Goal: Task Accomplishment & Management: Use online tool/utility

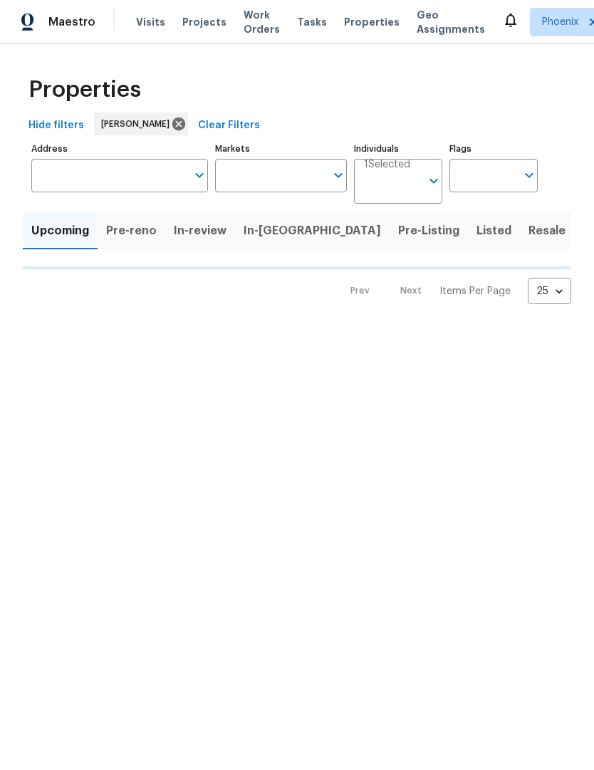
scroll to position [1, 0]
type input "50"
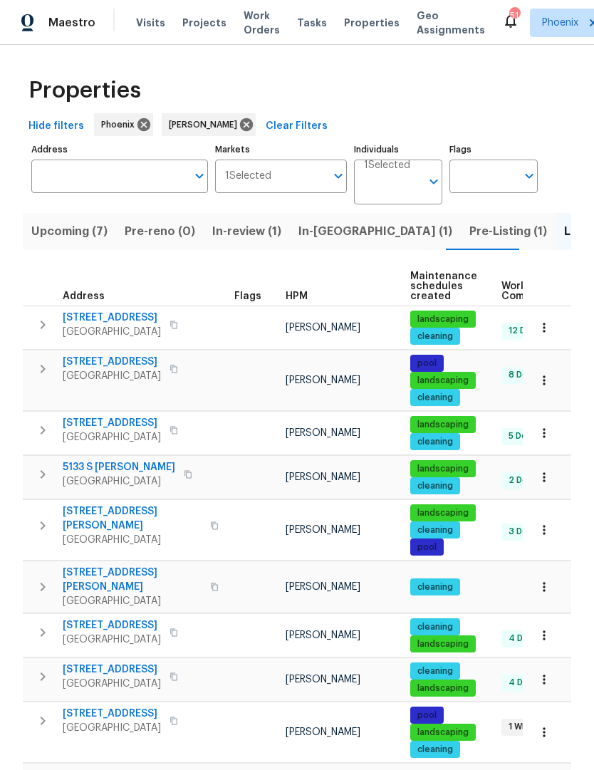
click at [322, 233] on span "In-[GEOGRAPHIC_DATA] (1)" at bounding box center [375, 231] width 154 height 20
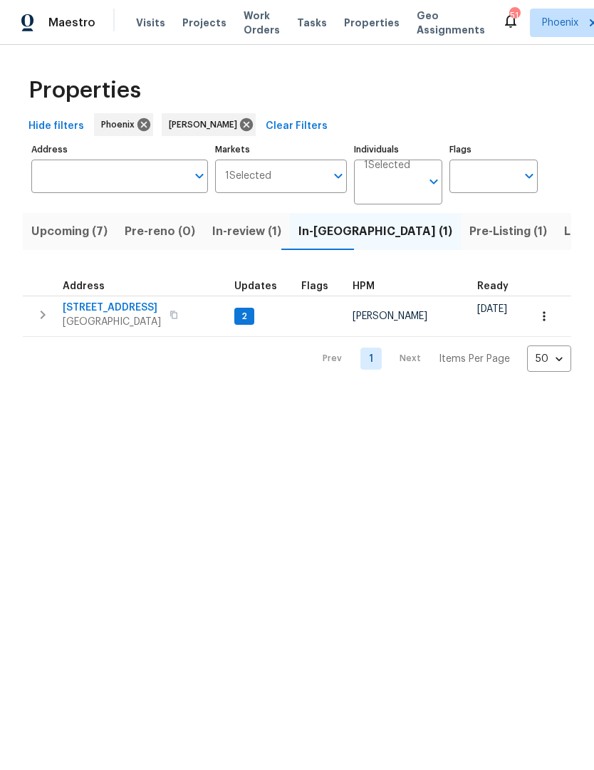
click at [125, 308] on span "[STREET_ADDRESS]" at bounding box center [112, 307] width 98 height 14
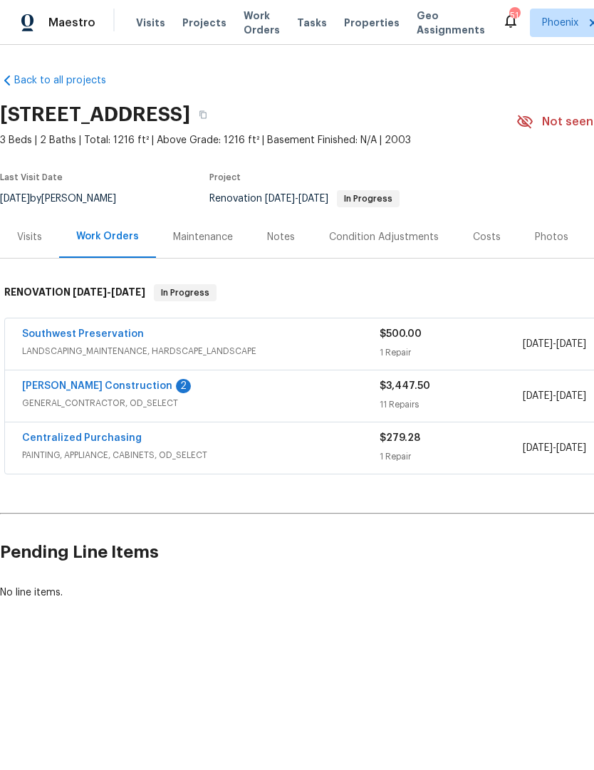
click at [101, 384] on link "[PERSON_NAME] Construction" at bounding box center [97, 386] width 150 height 10
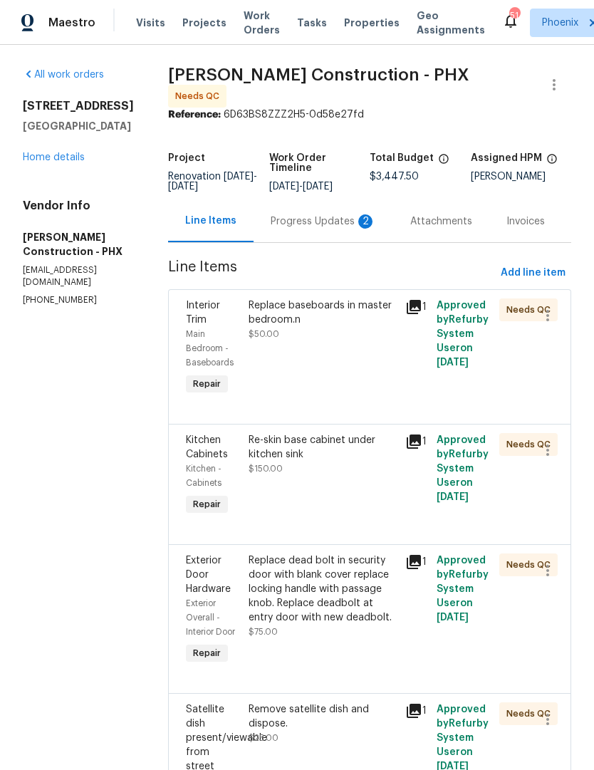
click at [300, 217] on div "Progress Updates 2" at bounding box center [323, 221] width 105 height 14
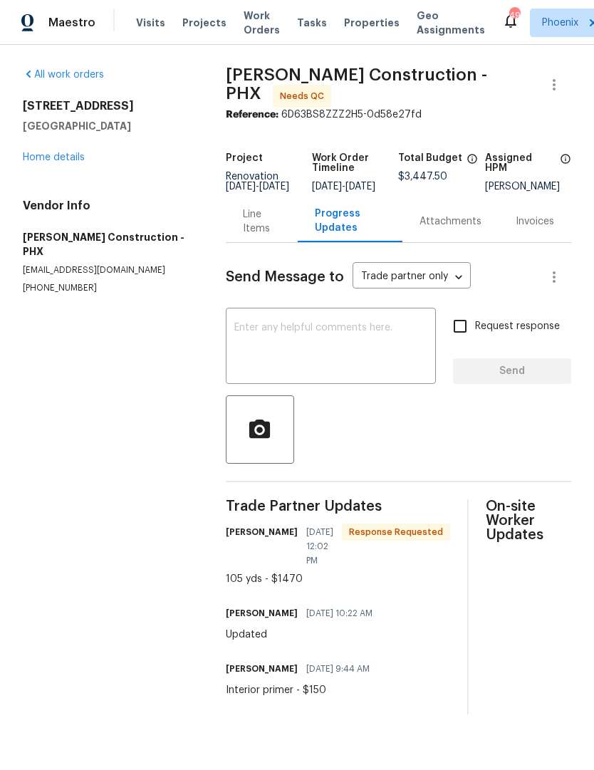
click at [258, 226] on div "Line Items" at bounding box center [262, 221] width 38 height 28
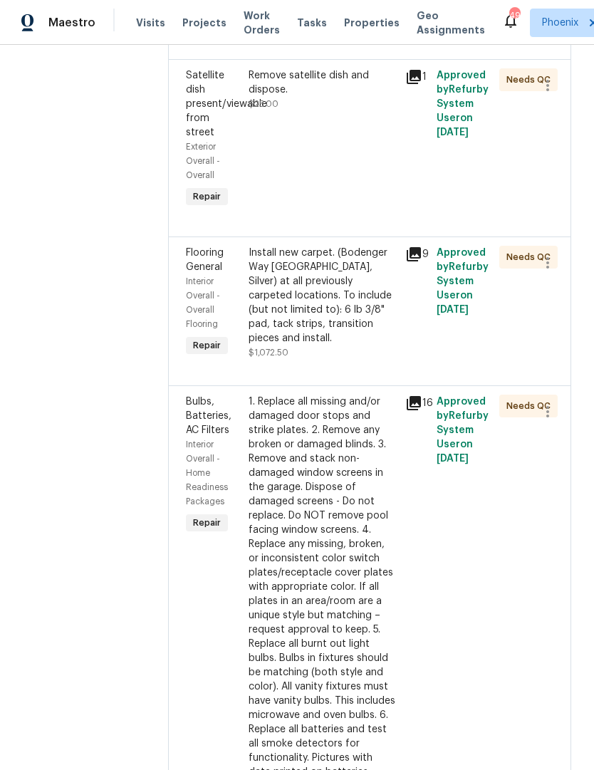
scroll to position [632, 0]
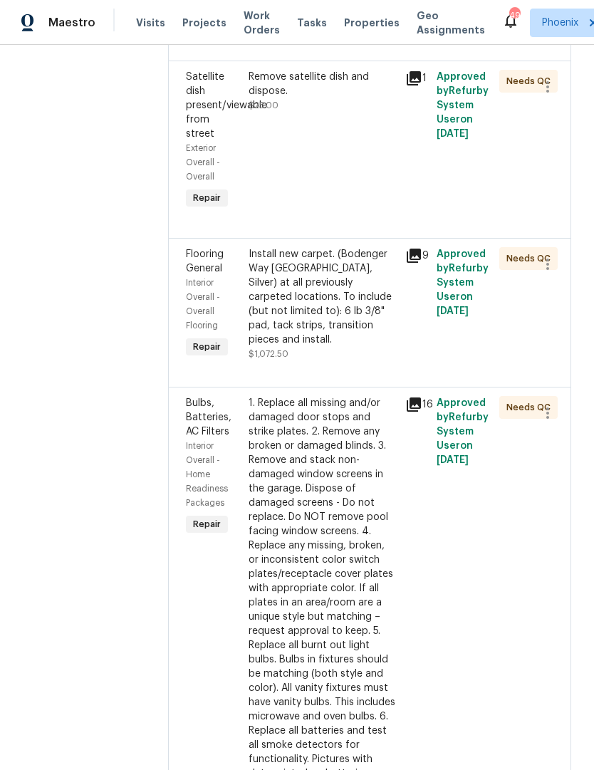
click at [335, 312] on div "Install new carpet. (Bodenger Way [GEOGRAPHIC_DATA], Silver) at all previously …" at bounding box center [322, 297] width 148 height 100
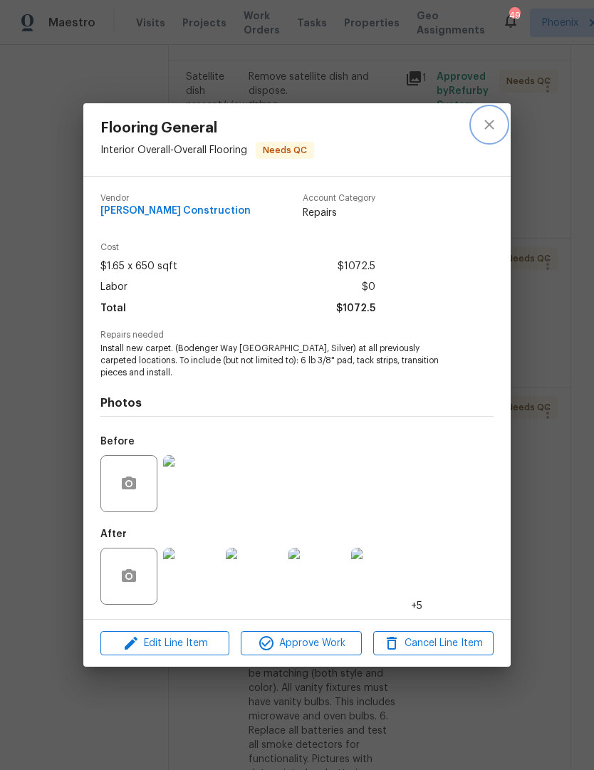
click at [477, 120] on button "close" at bounding box center [489, 124] width 34 height 34
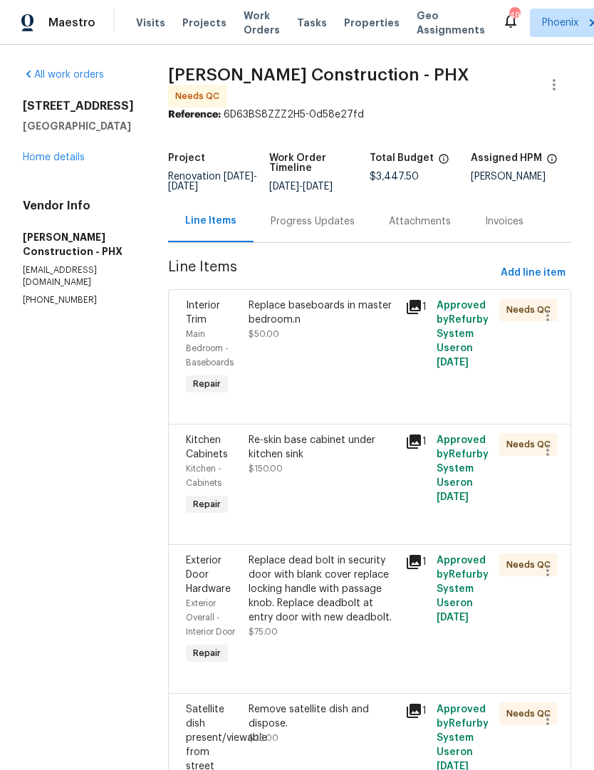
scroll to position [0, 0]
click at [283, 218] on div "Progress Updates" at bounding box center [313, 221] width 84 height 14
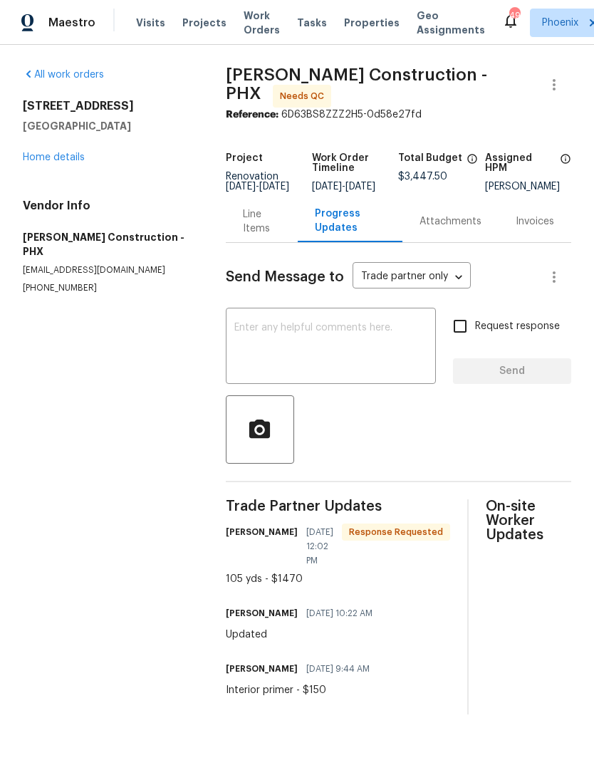
click at [260, 226] on div "Line Items" at bounding box center [262, 221] width 38 height 28
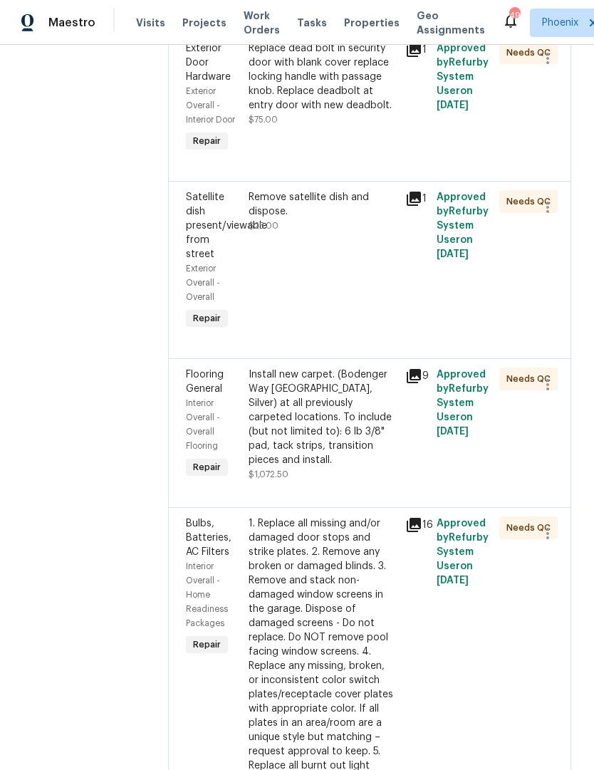
scroll to position [524, 0]
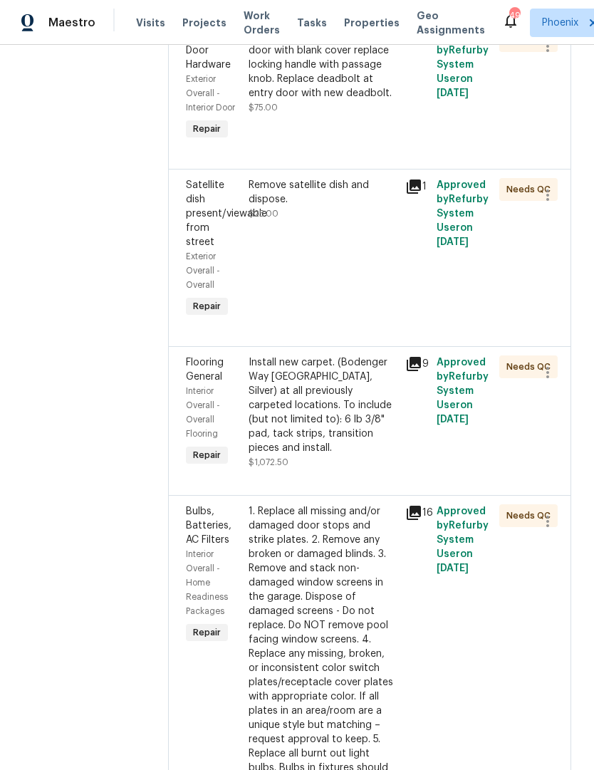
click at [342, 411] on div "Install new carpet. (Bodenger Way 945 Winter Ash, Silver) at all previously car…" at bounding box center [322, 405] width 148 height 100
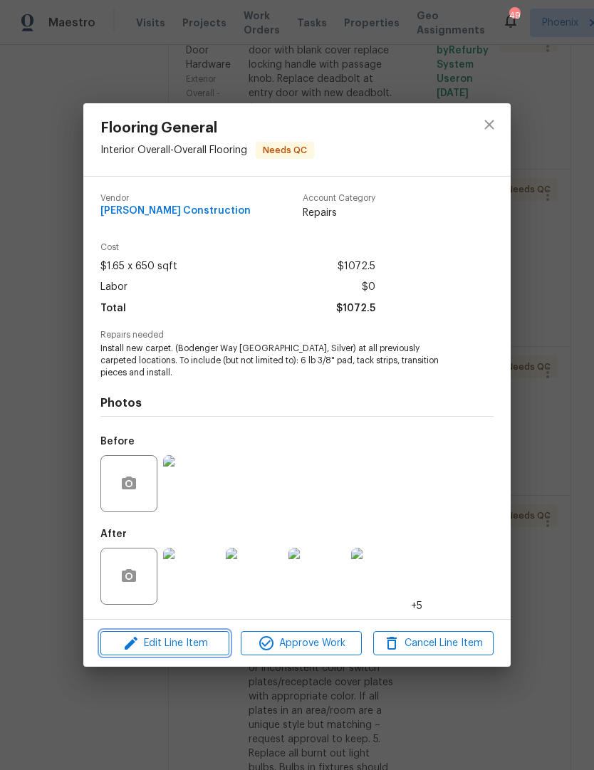
click at [203, 641] on span "Edit Line Item" at bounding box center [165, 643] width 120 height 18
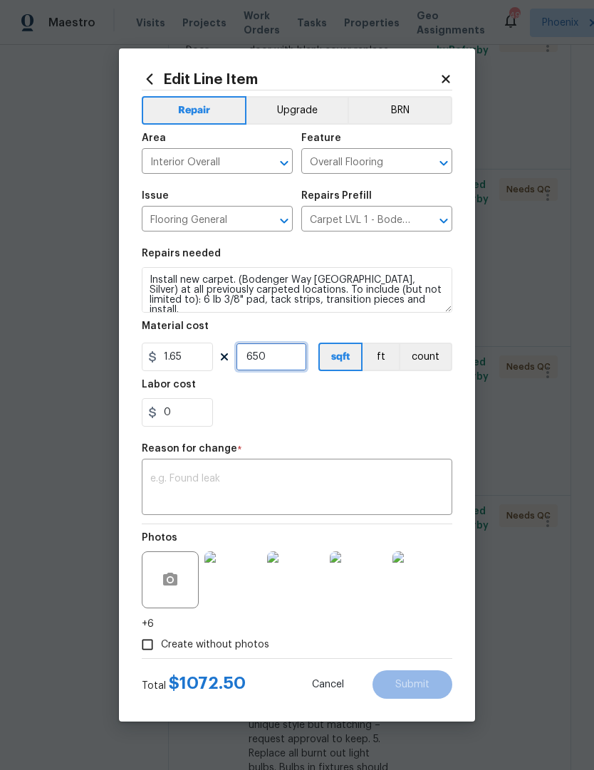
click at [291, 367] on input "650" at bounding box center [271, 356] width 71 height 28
type input "945"
click at [357, 420] on div "0" at bounding box center [297, 412] width 310 height 28
click at [293, 484] on textarea at bounding box center [296, 488] width 293 height 30
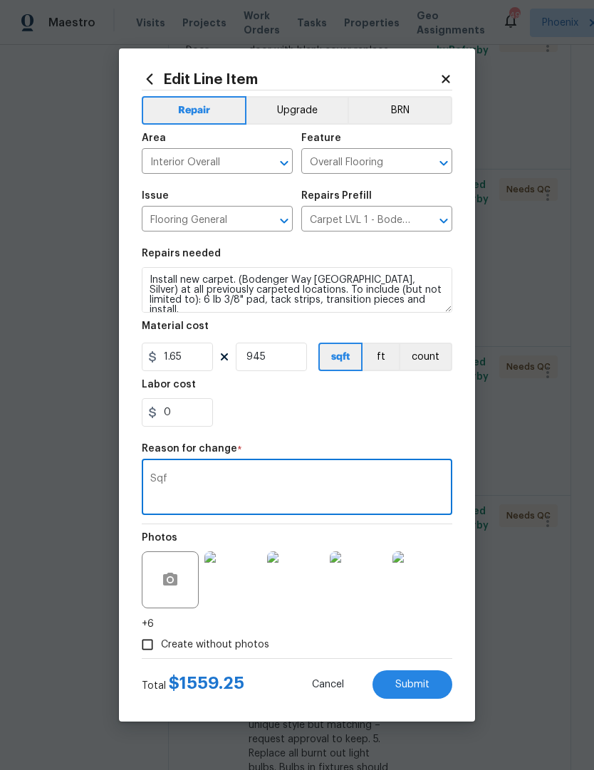
type textarea "Sqf"
click at [343, 425] on div "0" at bounding box center [297, 412] width 310 height 28
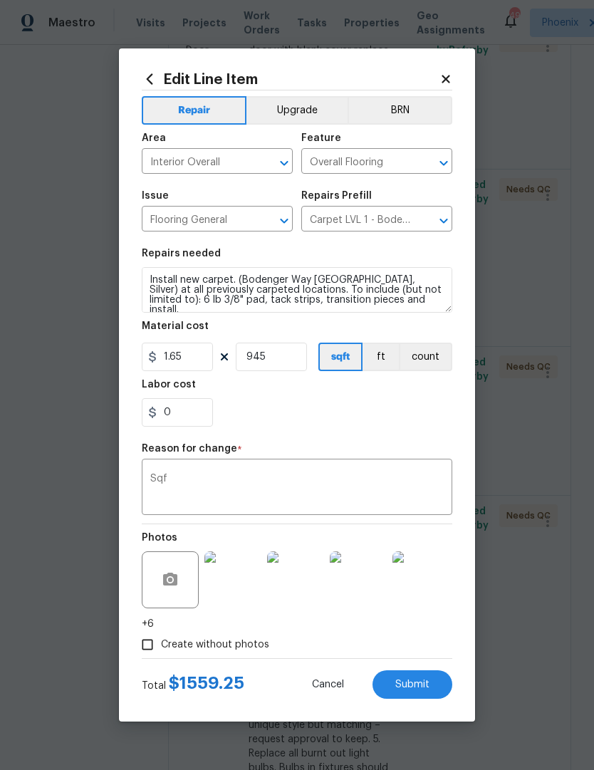
click at [394, 641] on div "Create without photos" at bounding box center [297, 644] width 310 height 27
click at [370, 424] on div "0" at bounding box center [297, 412] width 310 height 28
click at [423, 687] on span "Submit" at bounding box center [412, 684] width 34 height 11
type input "650"
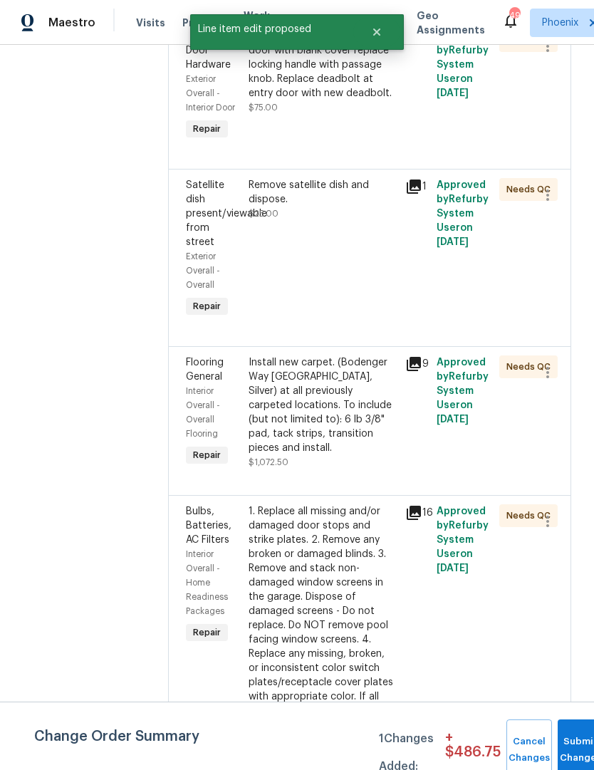
scroll to position [0, 0]
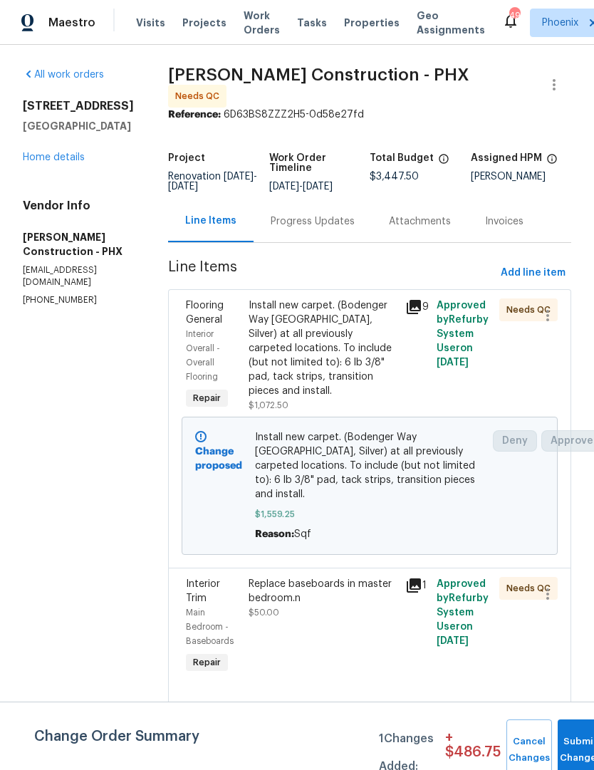
click at [332, 472] on span "Install new carpet. (Bodenger Way 945 Winter Ash, Silver) at all previously car…" at bounding box center [370, 465] width 230 height 71
click at [333, 360] on div "Install new carpet. (Bodenger Way 945 Winter Ash, Silver) at all previously car…" at bounding box center [322, 348] width 148 height 100
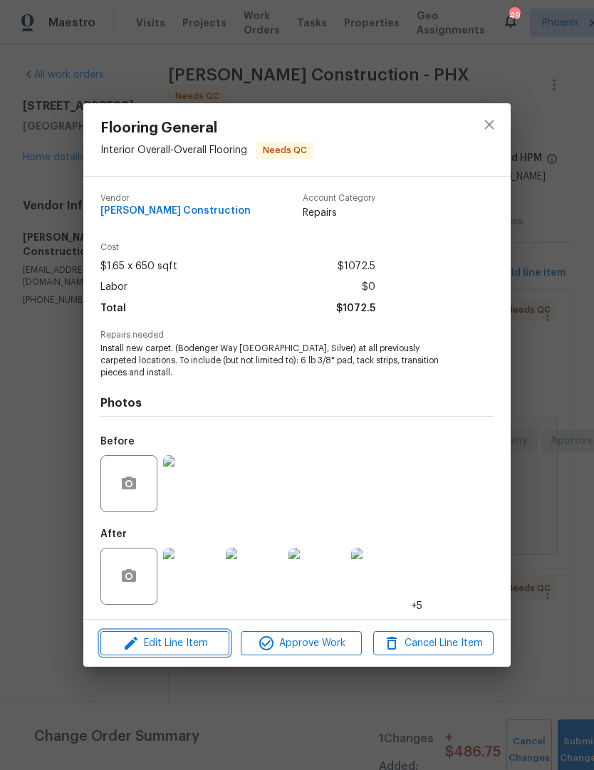
click at [196, 648] on span "Edit Line Item" at bounding box center [165, 643] width 120 height 18
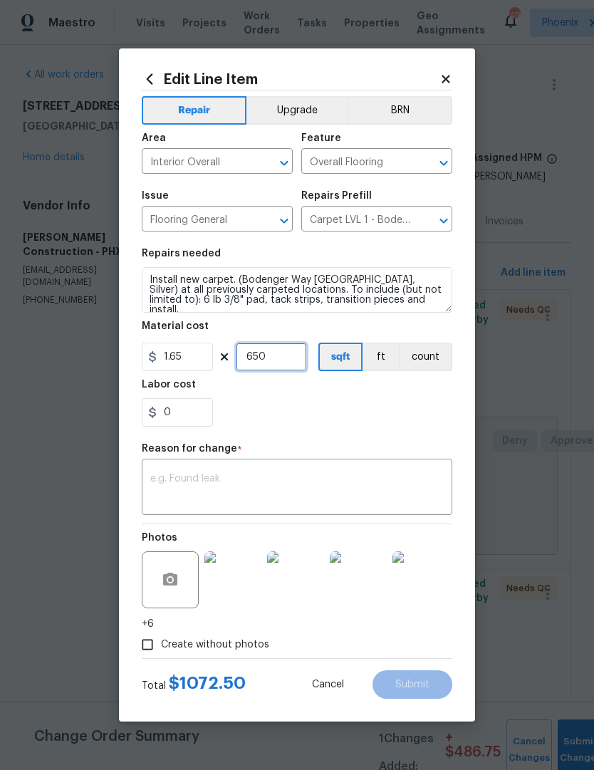
click at [288, 356] on input "650" at bounding box center [271, 356] width 71 height 28
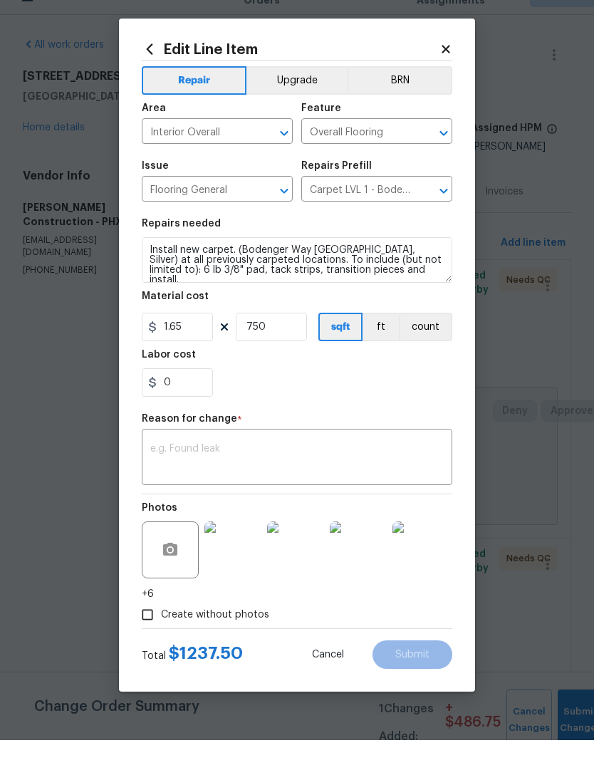
click at [385, 398] on div "0" at bounding box center [297, 412] width 310 height 28
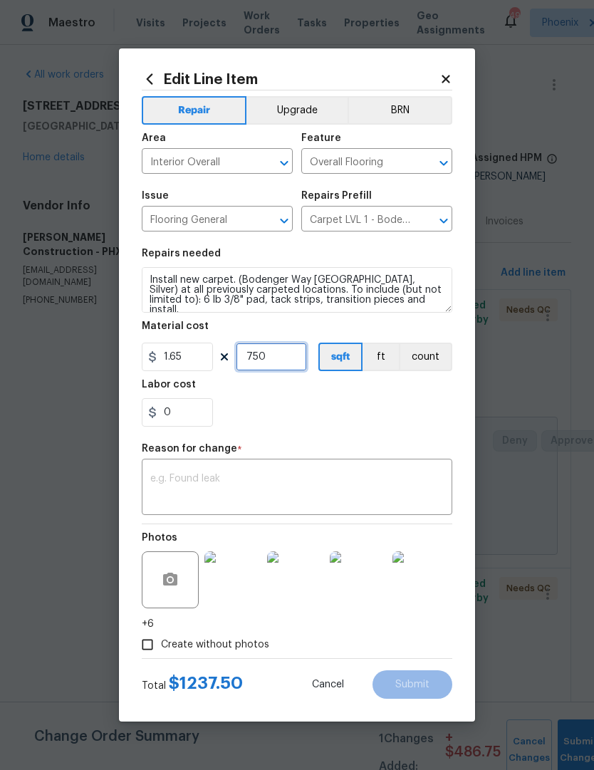
click at [290, 361] on input "750" at bounding box center [271, 356] width 71 height 28
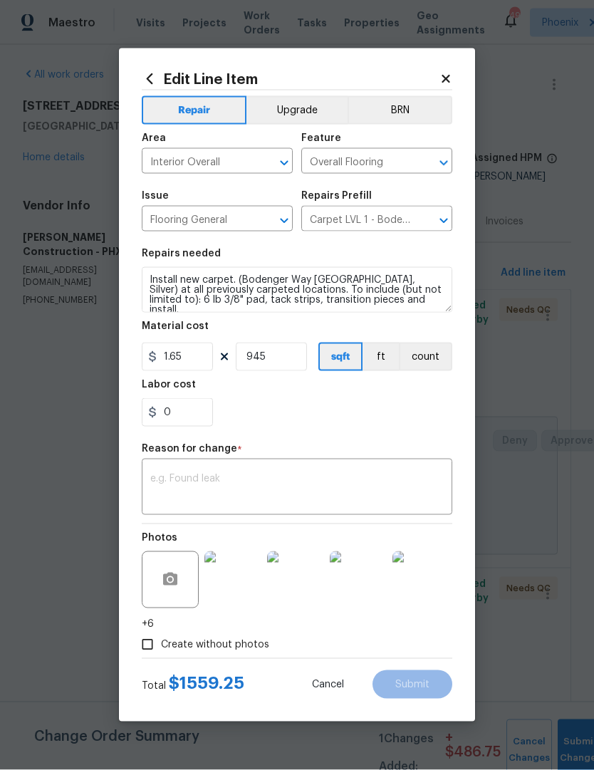
click at [363, 416] on div "0" at bounding box center [297, 412] width 310 height 28
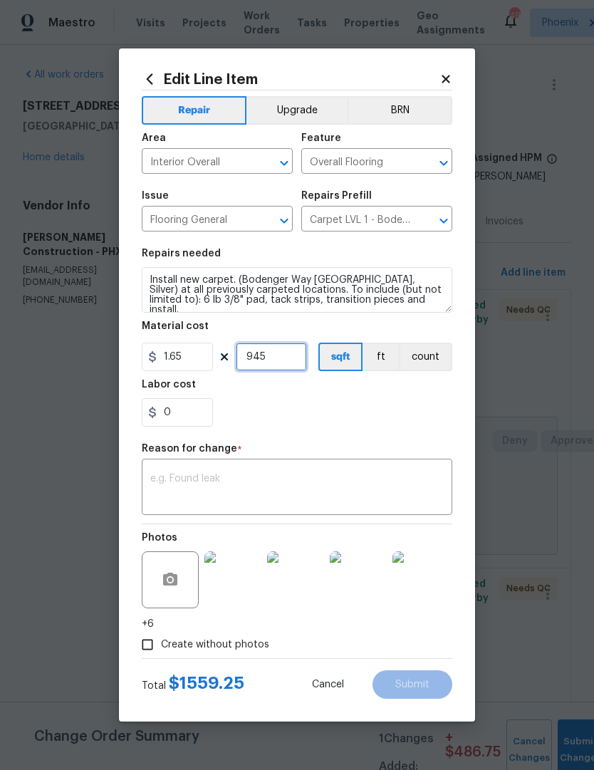
click at [290, 364] on input "945" at bounding box center [271, 356] width 71 height 28
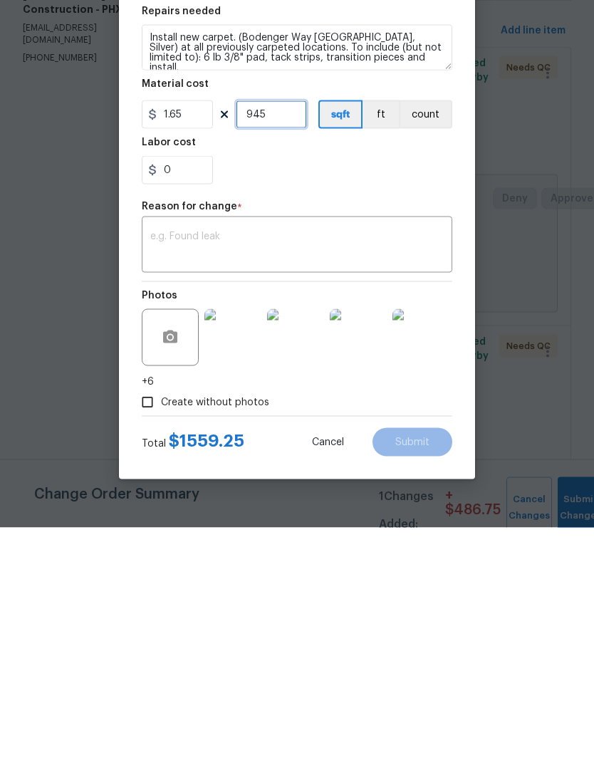
scroll to position [47, 0]
type input "891"
click at [250, 473] on textarea at bounding box center [296, 488] width 293 height 30
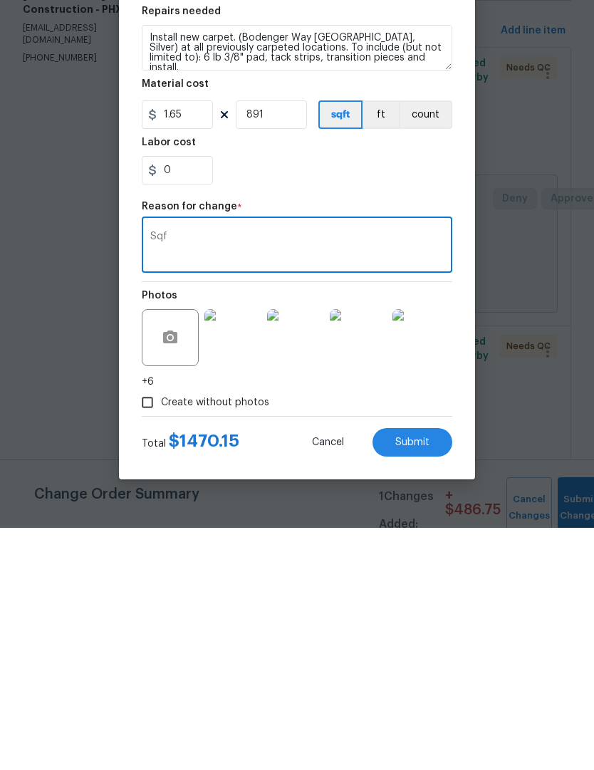
type textarea "Sqf"
click at [378, 398] on div "0" at bounding box center [297, 412] width 310 height 28
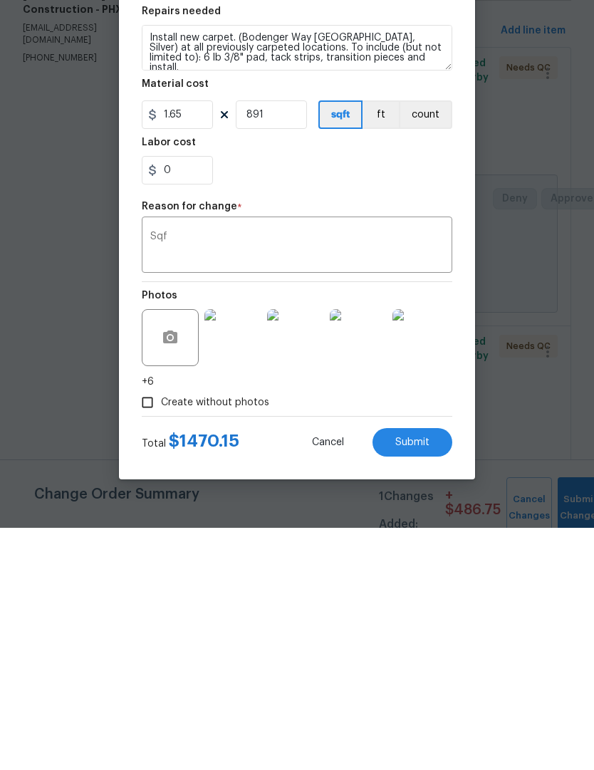
scroll to position [48, 0]
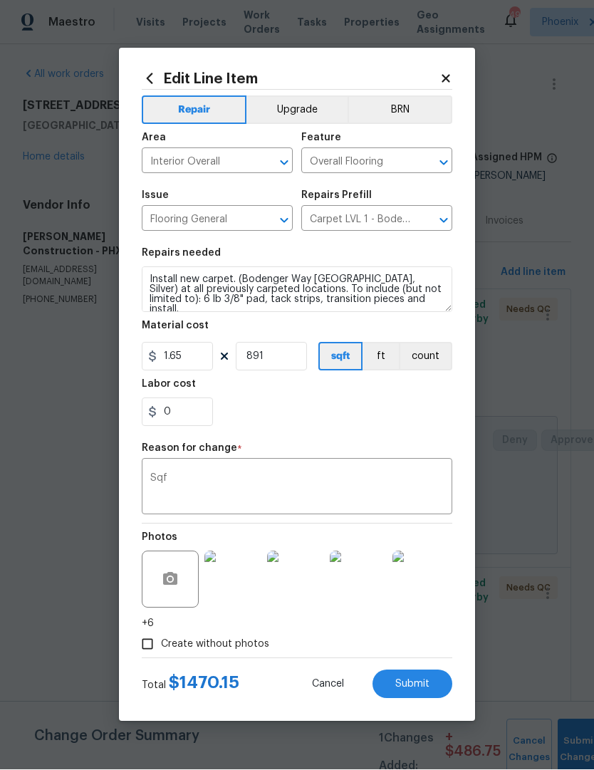
click at [422, 698] on button "Submit" at bounding box center [412, 684] width 80 height 28
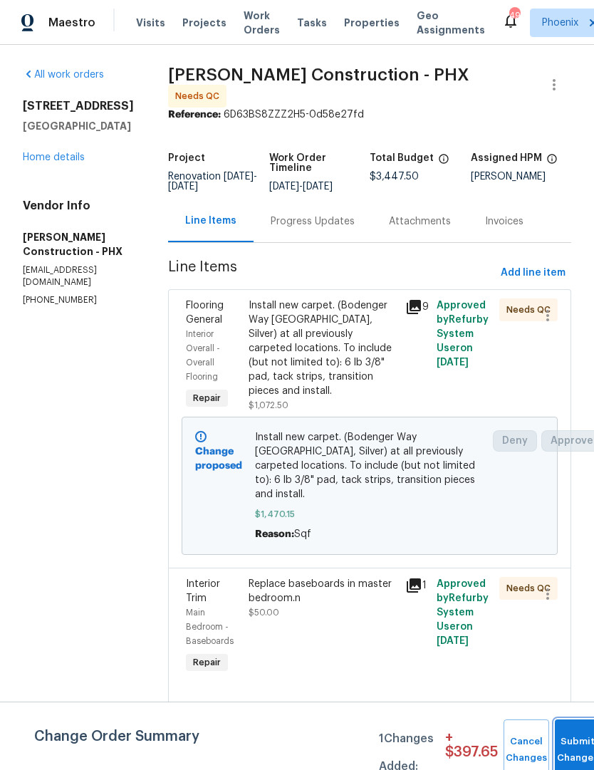
click at [566, 752] on span "Submit Changes" at bounding box center [577, 749] width 31 height 33
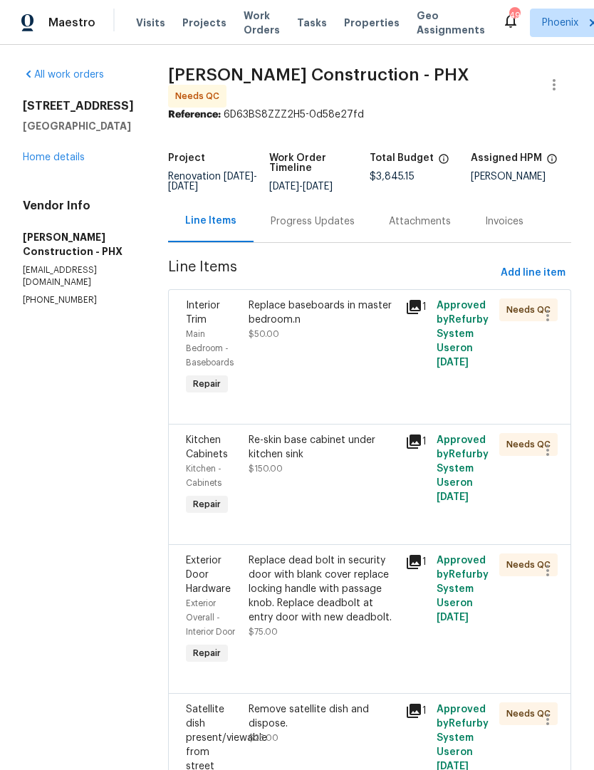
scroll to position [0, 0]
click at [325, 214] on div "Progress Updates" at bounding box center [313, 221] width 84 height 14
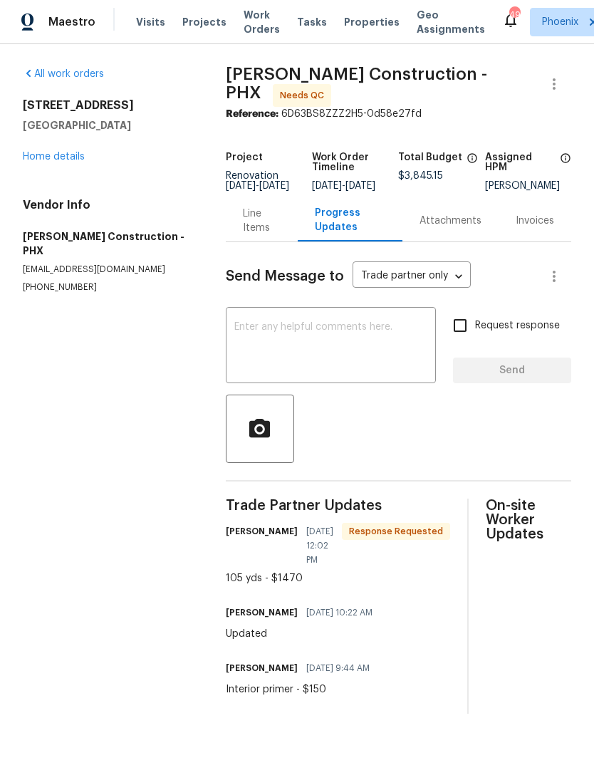
click at [311, 345] on textarea at bounding box center [330, 347] width 193 height 50
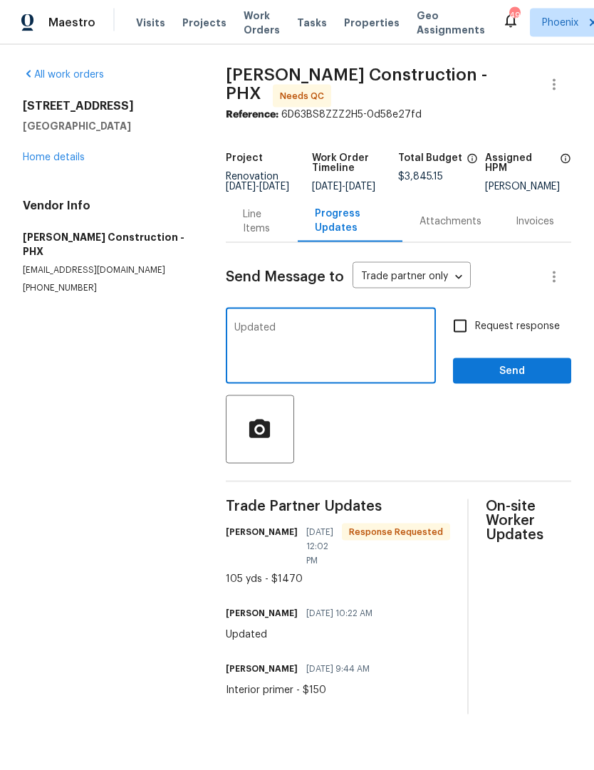
type textarea "Updated"
click at [537, 373] on span "Send" at bounding box center [511, 371] width 95 height 18
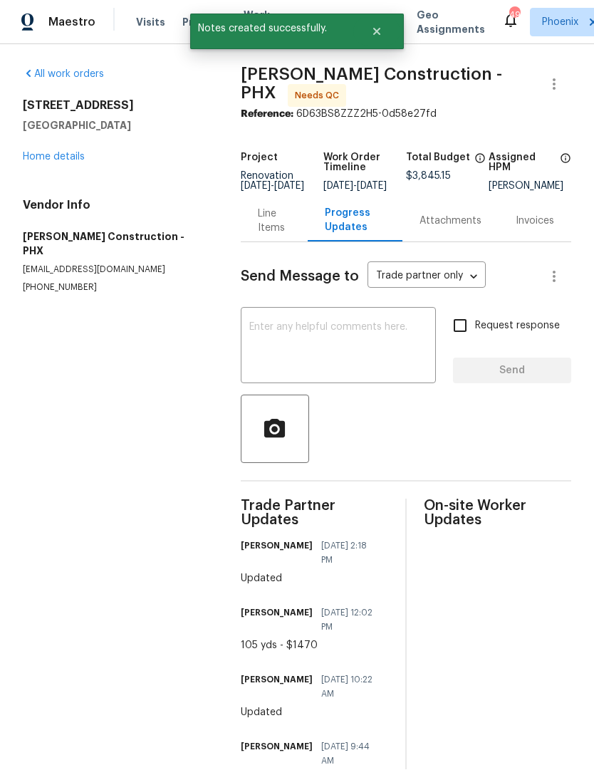
scroll to position [1, 0]
